Goal: Communication & Community: Connect with others

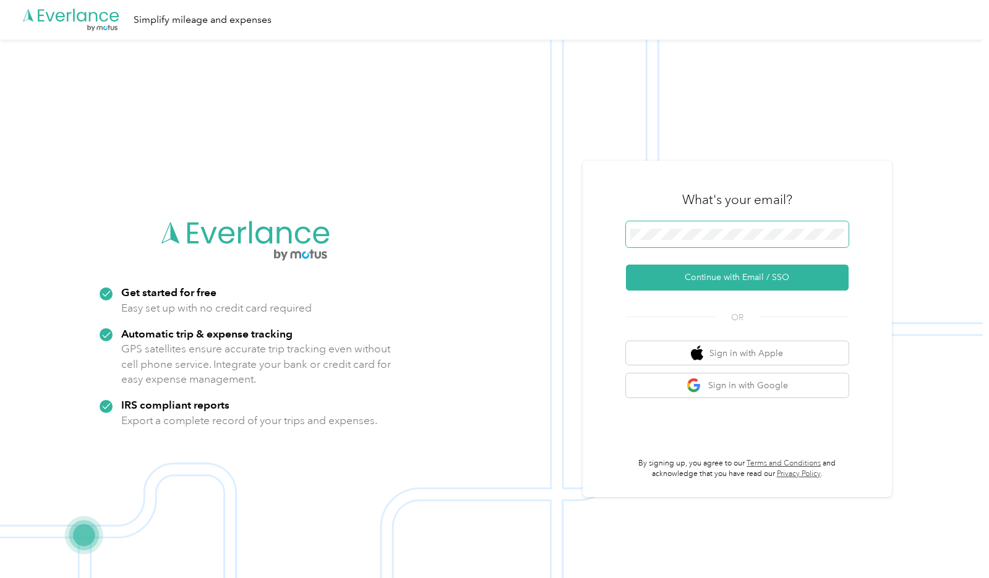
click at [684, 242] on span at bounding box center [737, 234] width 223 height 26
click at [722, 241] on span at bounding box center [737, 234] width 223 height 26
click at [735, 277] on button "Continue with Email / SSO" at bounding box center [737, 278] width 223 height 26
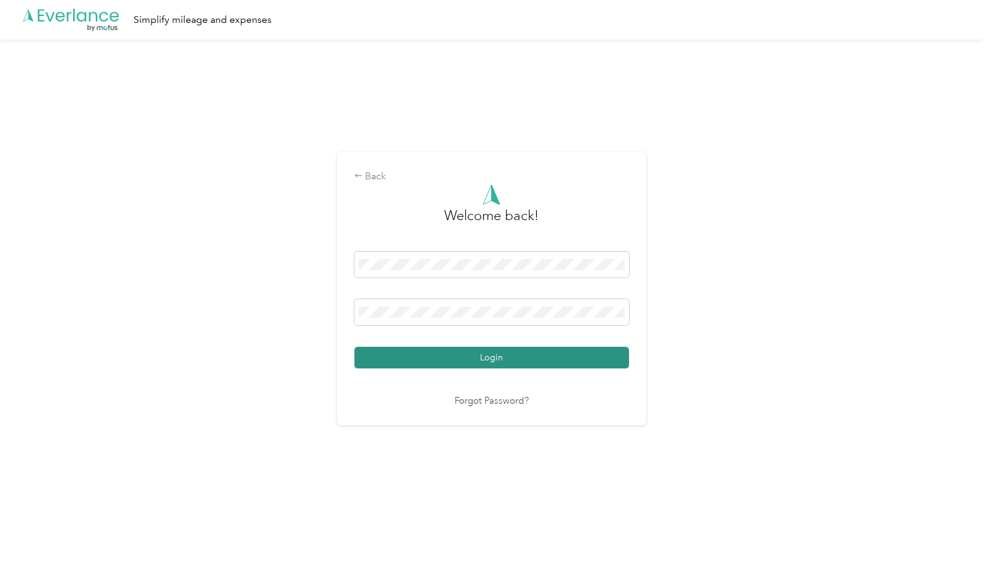
click at [485, 358] on button "Login" at bounding box center [491, 358] width 275 height 22
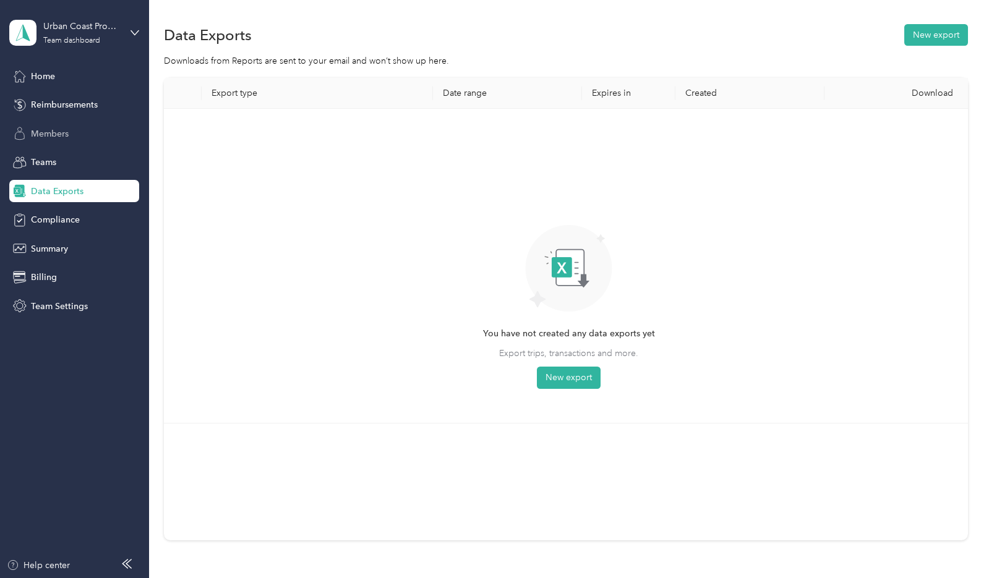
click at [52, 133] on span "Members" at bounding box center [50, 133] width 38 height 13
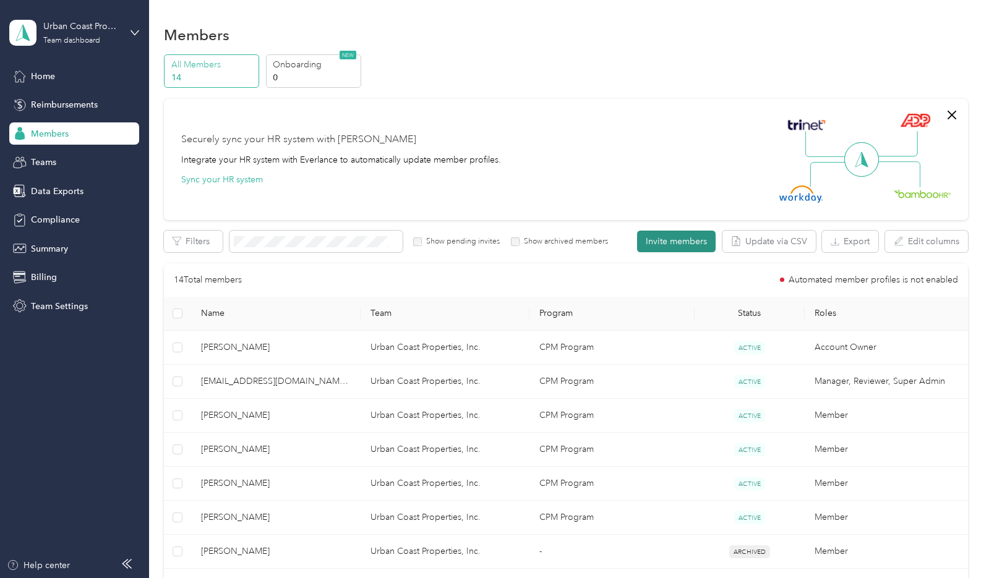
click at [690, 241] on button "Invite members" at bounding box center [676, 242] width 79 height 22
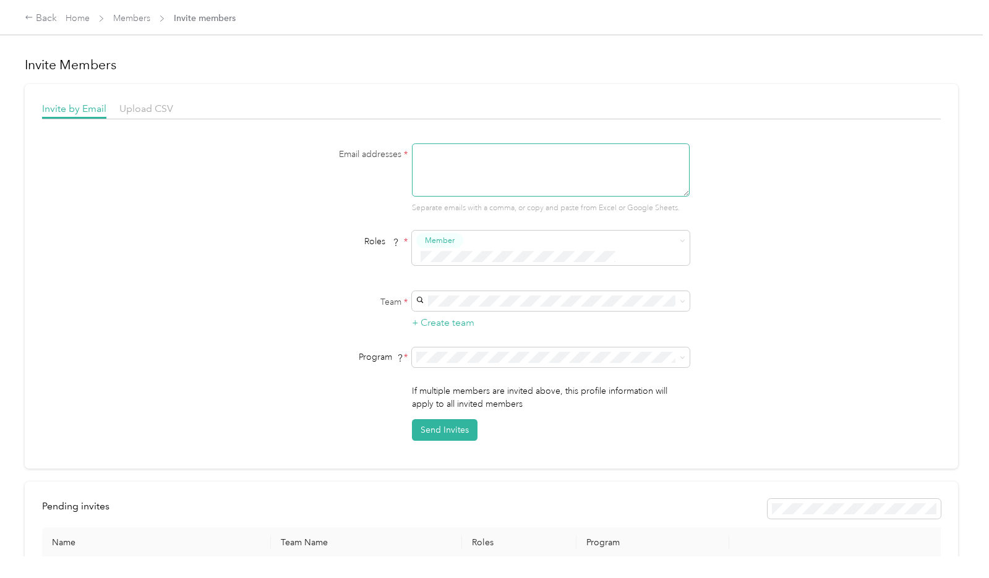
click at [438, 169] on textarea at bounding box center [551, 169] width 278 height 53
type textarea "[EMAIL_ADDRESS][DOMAIN_NAME], [EMAIL_ADDRESS][DOMAIN_NAME]"
click at [456, 263] on span "Member" at bounding box center [447, 261] width 30 height 11
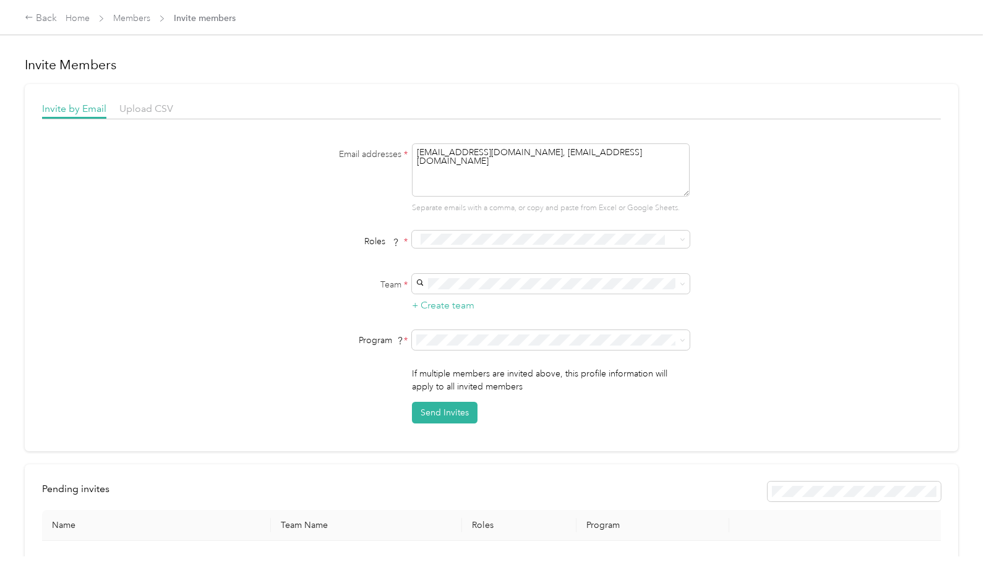
click at [356, 260] on form "Email addresses * [EMAIL_ADDRESS][DOMAIN_NAME], [EMAIL_ADDRESS][DOMAIN_NAME] Se…" at bounding box center [492, 283] width 476 height 280
click at [459, 278] on span at bounding box center [551, 284] width 278 height 20
click at [478, 307] on span "Urban Coast Properties, Inc." at bounding box center [479, 306] width 110 height 11
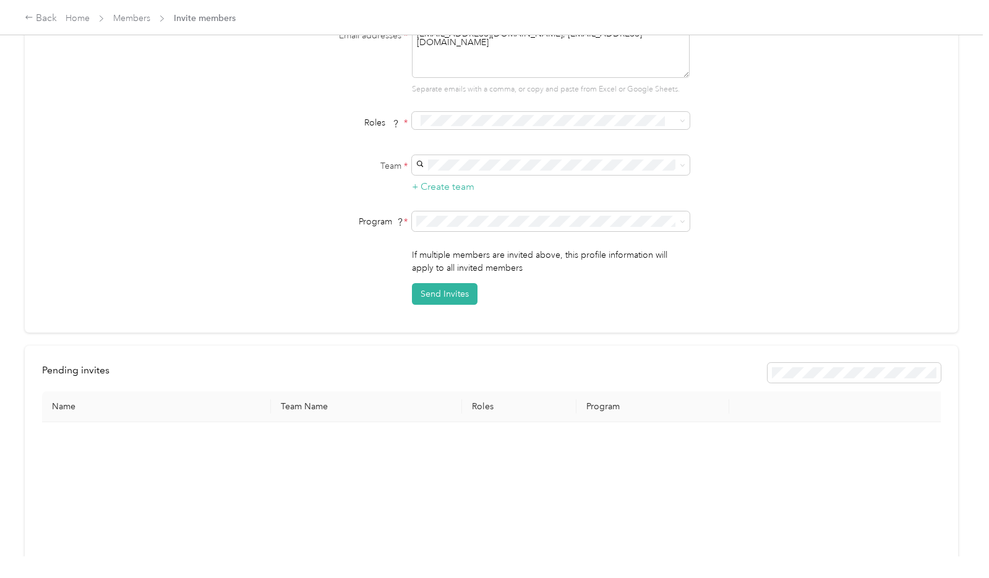
scroll to position [124, 0]
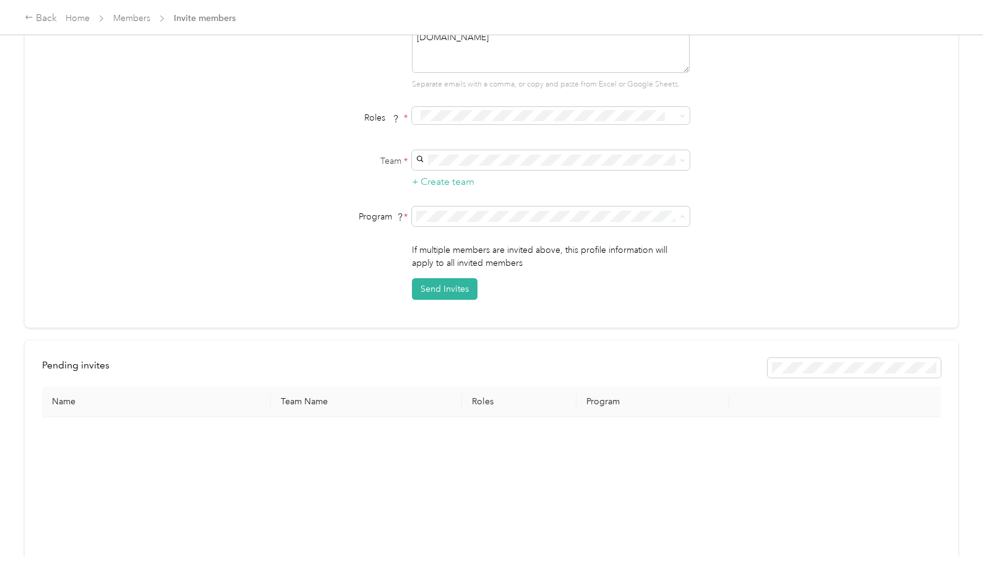
click at [465, 262] on span "CPM Program (CPM)" at bounding box center [464, 260] width 80 height 11
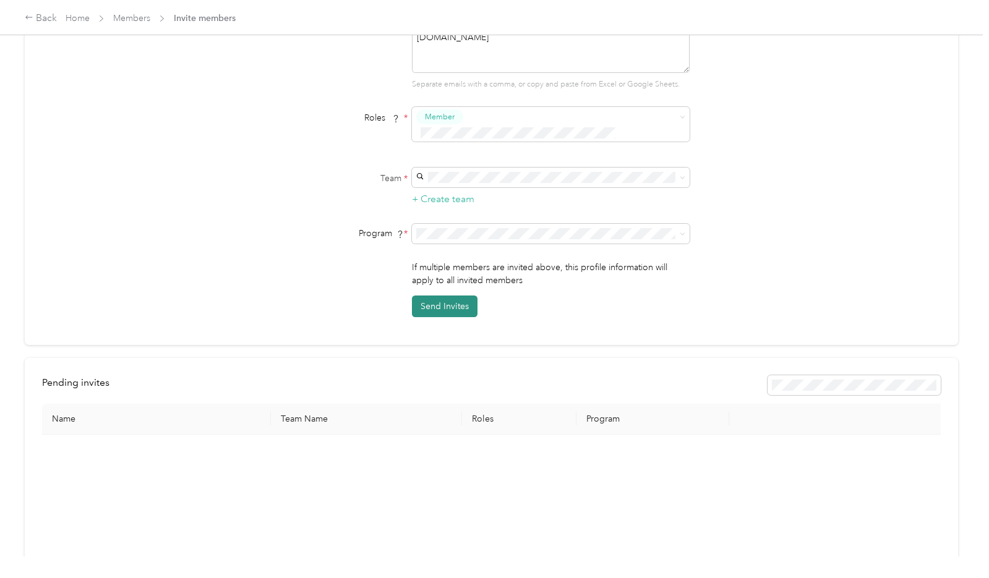
click at [447, 296] on button "Send Invites" at bounding box center [445, 307] width 66 height 22
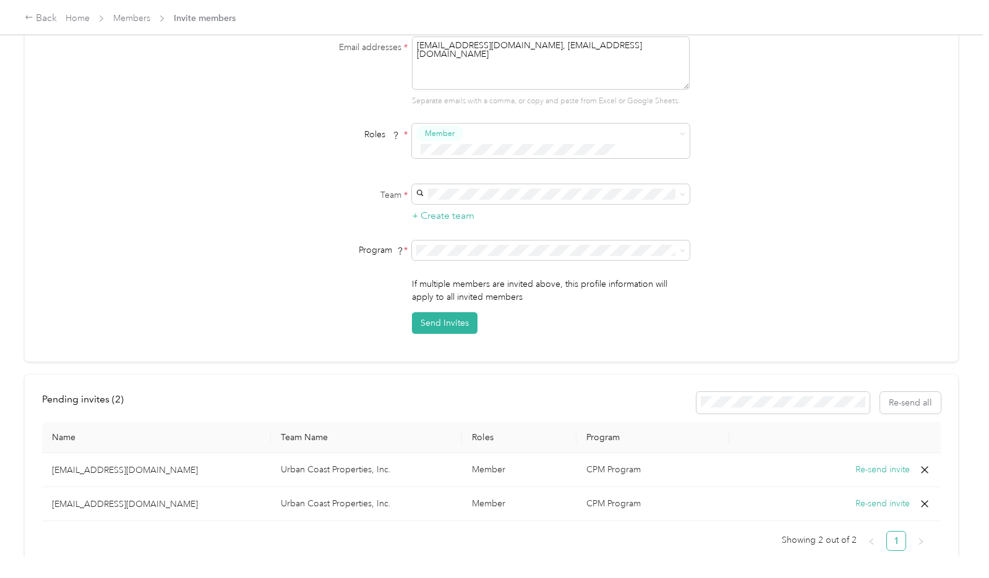
scroll to position [153, 0]
